Goal: Ask a question

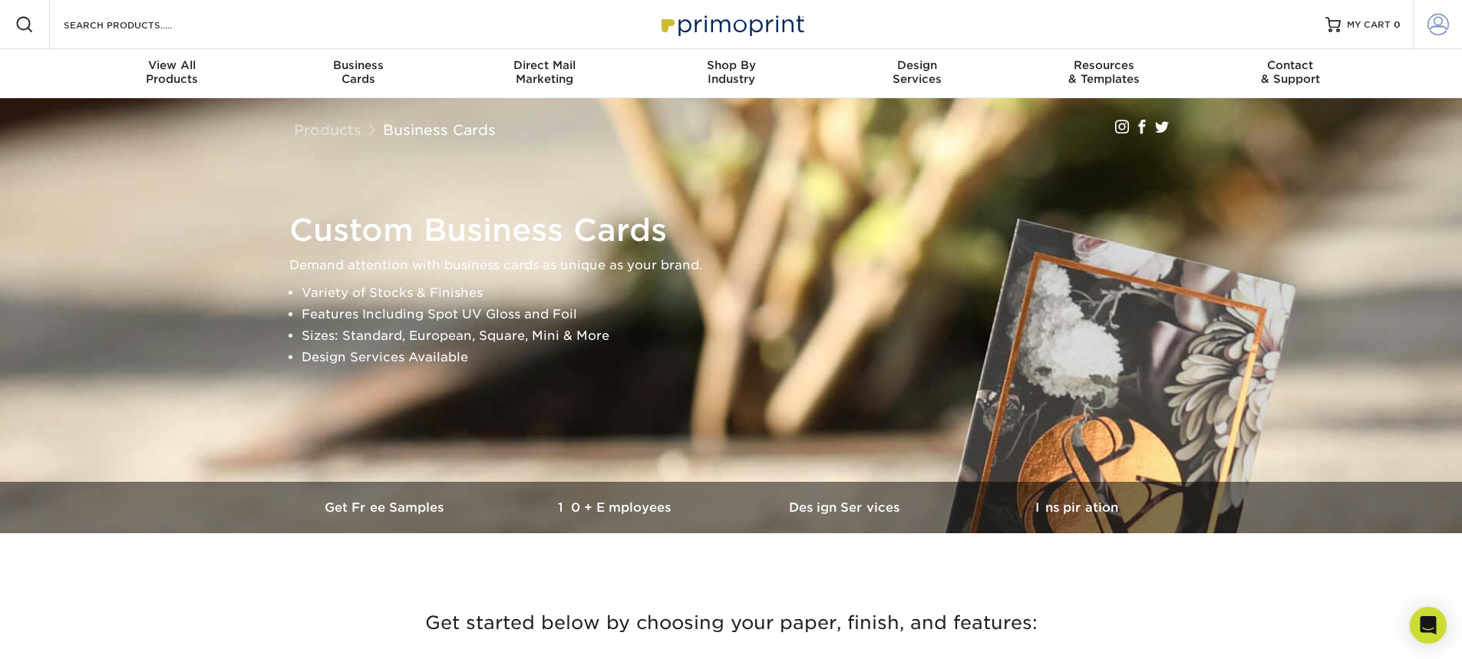
click at [1440, 25] on span at bounding box center [1438, 24] width 21 height 21
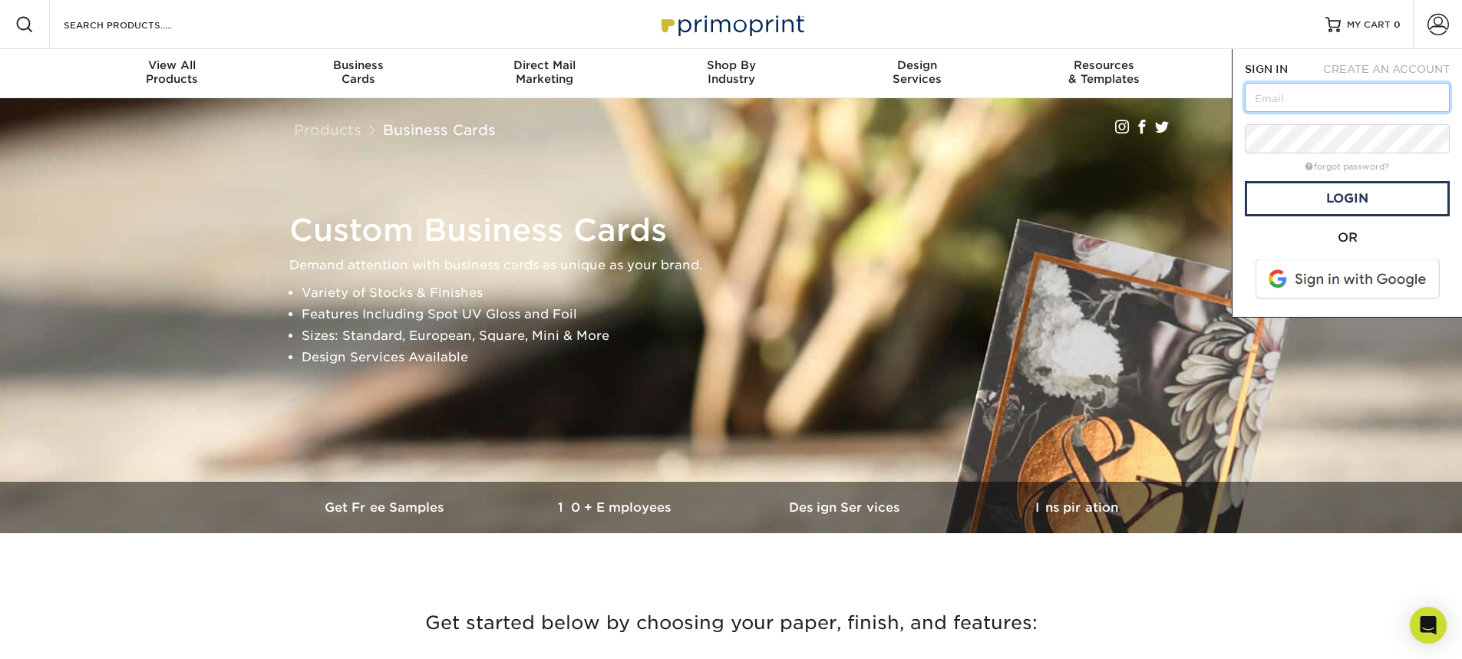
click at [1266, 102] on input "text" at bounding box center [1347, 97] width 205 height 29
type input "john@zimmermansbodyshop.com"
click at [1337, 196] on link "Login" at bounding box center [1347, 198] width 205 height 35
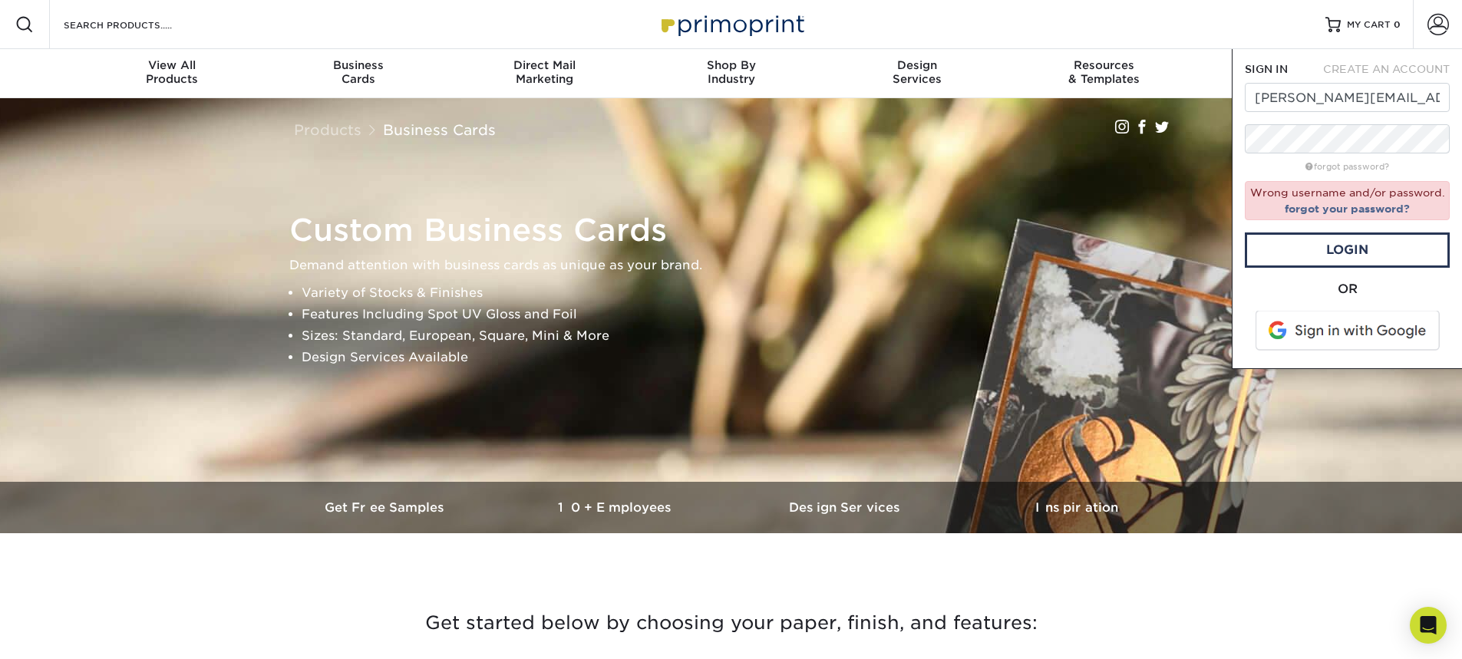
click at [1319, 329] on span at bounding box center [1349, 331] width 196 height 40
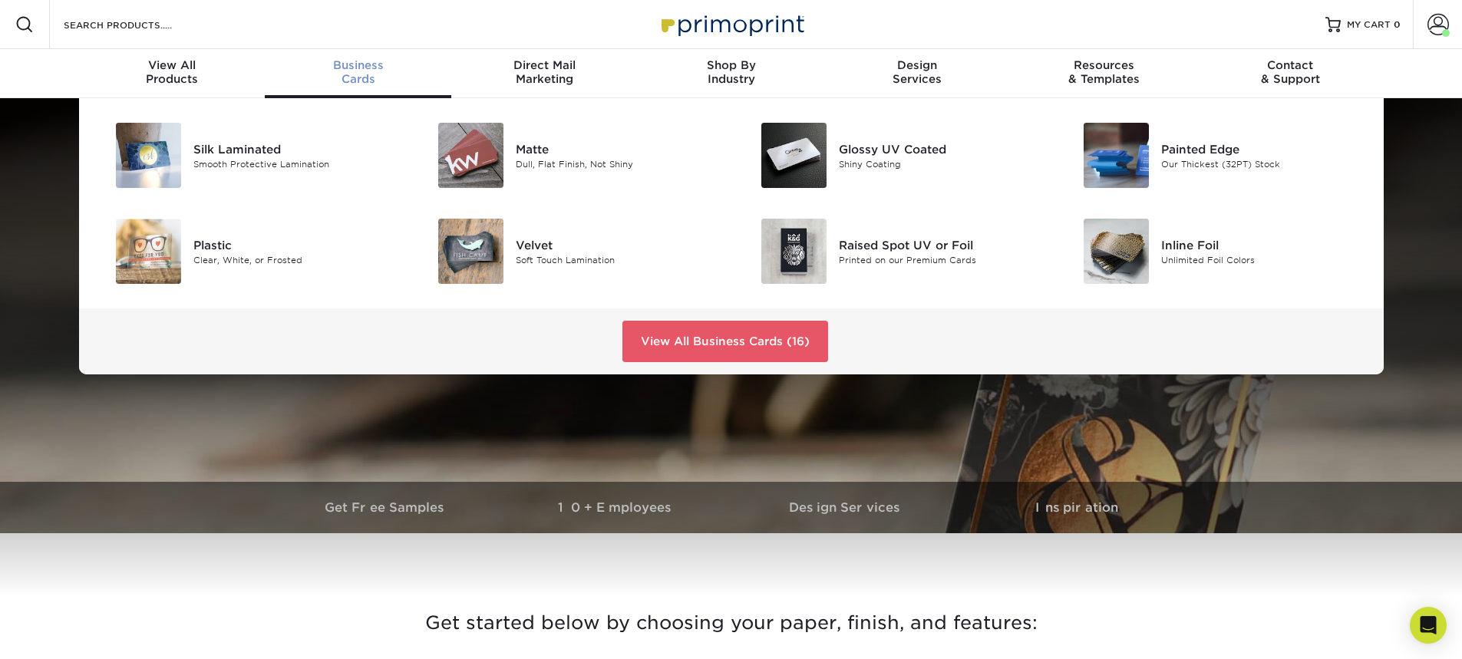
click at [352, 78] on div "Business Cards" at bounding box center [358, 72] width 187 height 28
click at [356, 72] on div "Business Cards" at bounding box center [358, 72] width 187 height 28
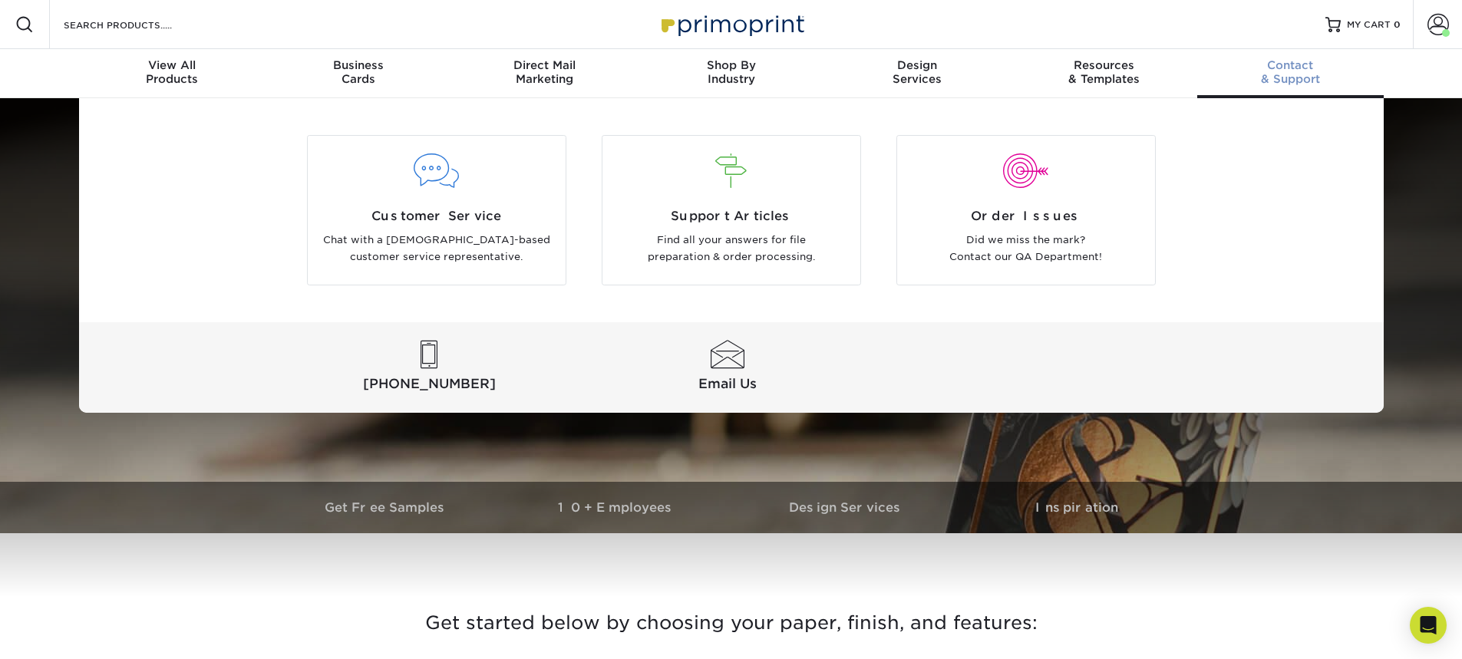
click at [1286, 78] on div "Contact & Support" at bounding box center [1290, 72] width 187 height 28
click at [444, 228] on div "Customer Service Chat with a US-based customer service representative." at bounding box center [437, 236] width 258 height 59
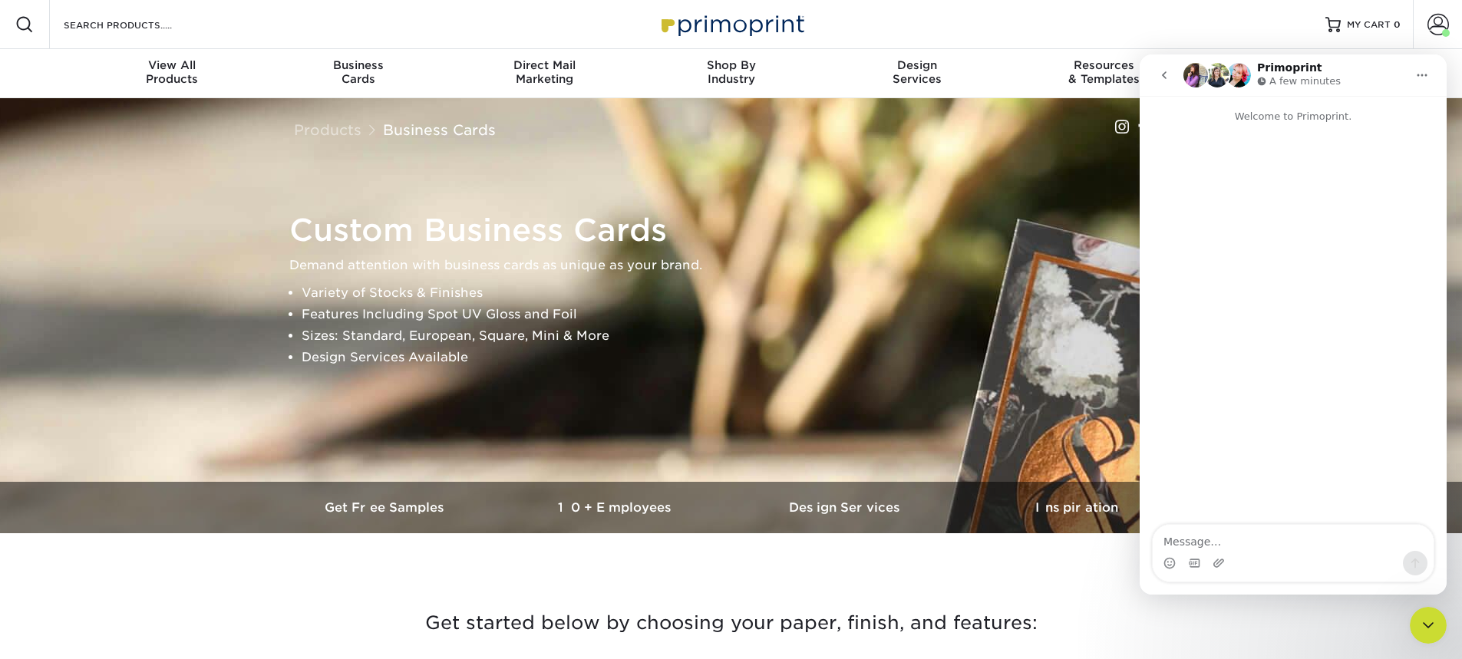
click at [1187, 543] on textarea "Message…" at bounding box center [1293, 538] width 281 height 26
click at [1356, 27] on span "MY CART" at bounding box center [1369, 24] width 44 height 13
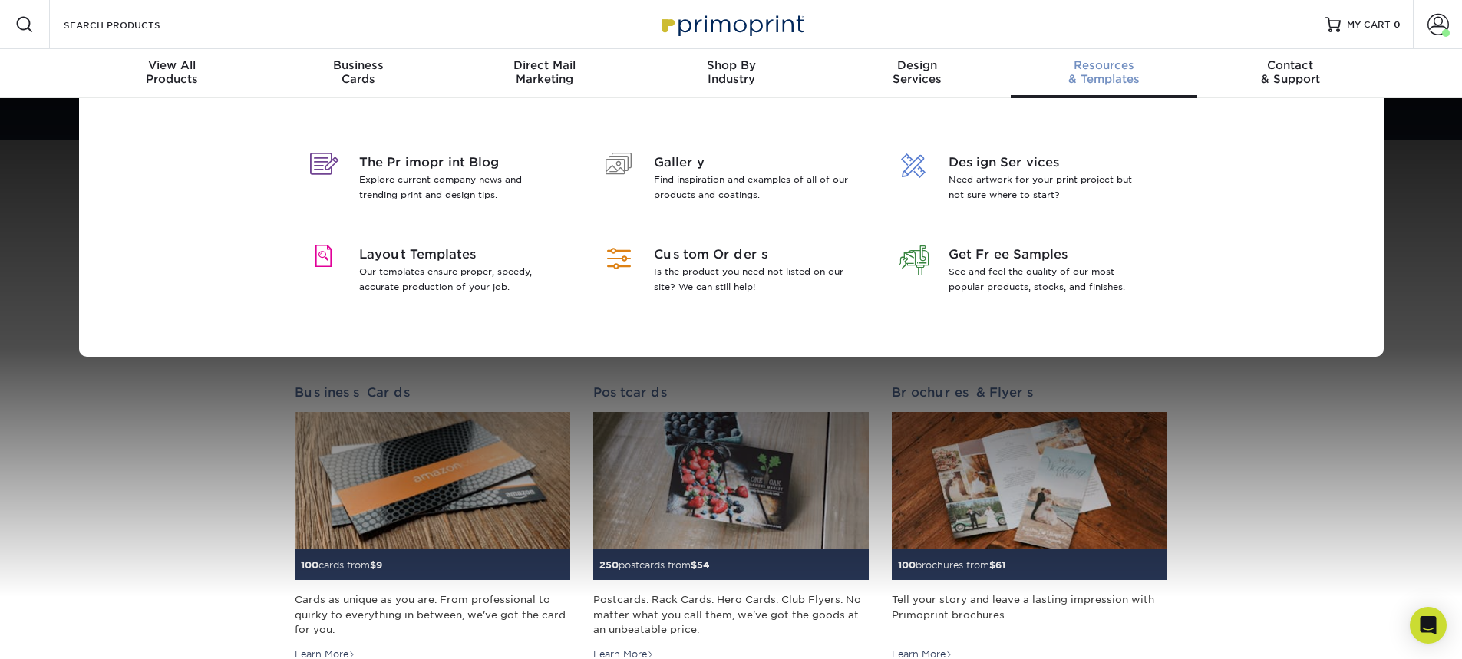
click at [28, 256] on div "The Primoprint Blog Explore current company news and trending print and design …" at bounding box center [731, 227] width 1462 height 259
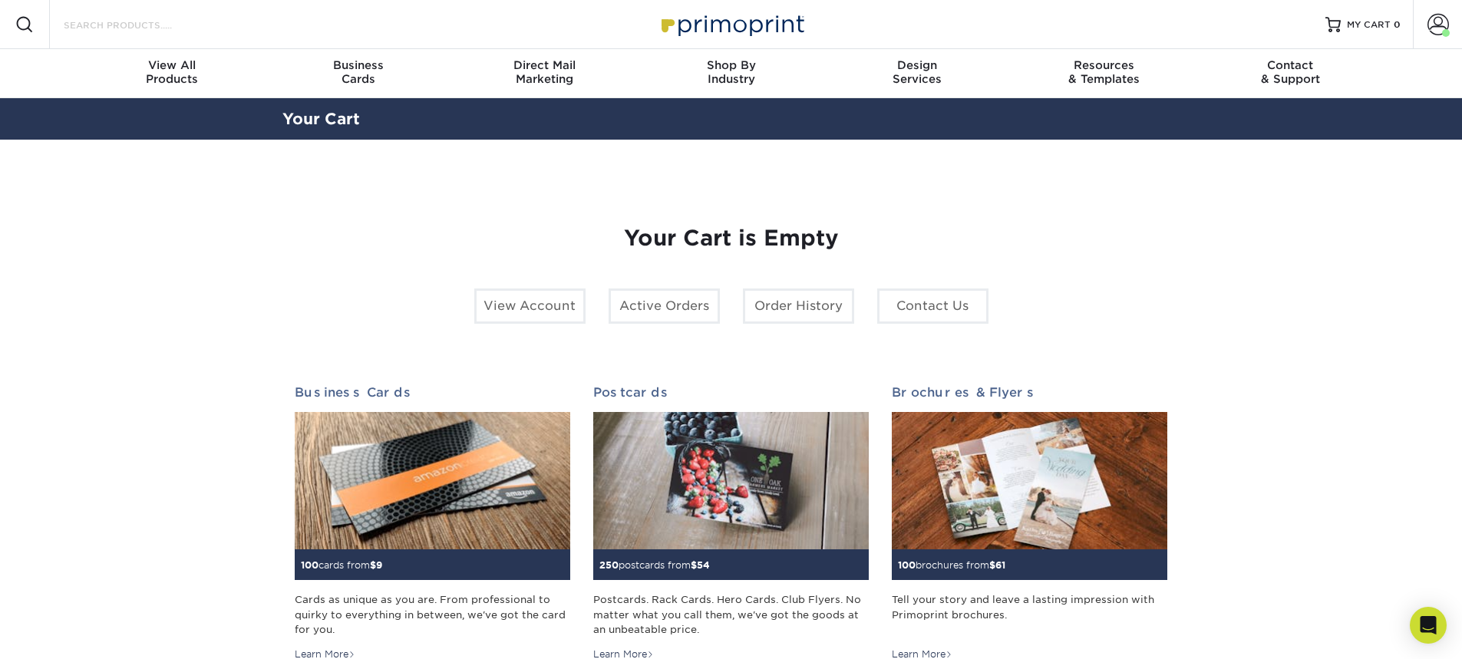
click at [78, 21] on input "Search Products" at bounding box center [137, 24] width 150 height 18
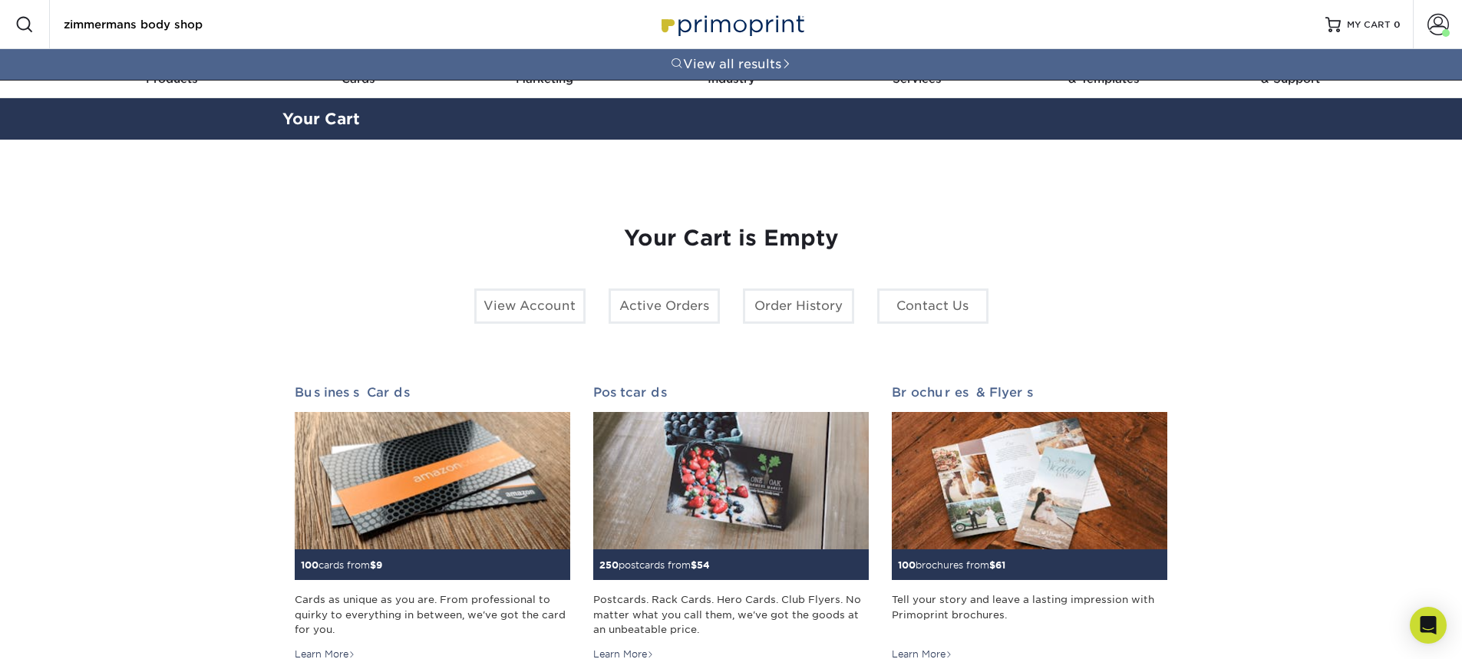
type input "zimmermans body shop"
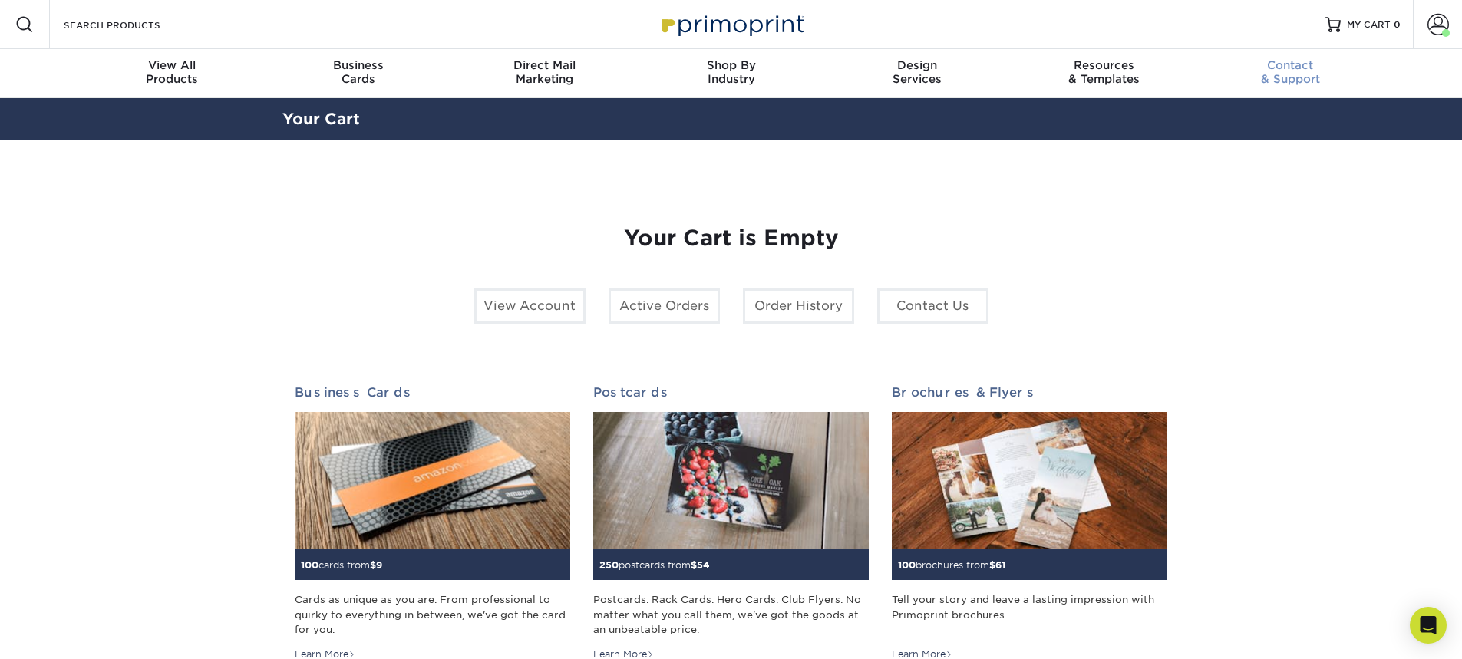
drag, startPoint x: 1282, startPoint y: 67, endPoint x: 1273, endPoint y: 97, distance: 31.1
click at [1283, 67] on span "Contact" at bounding box center [1290, 65] width 187 height 14
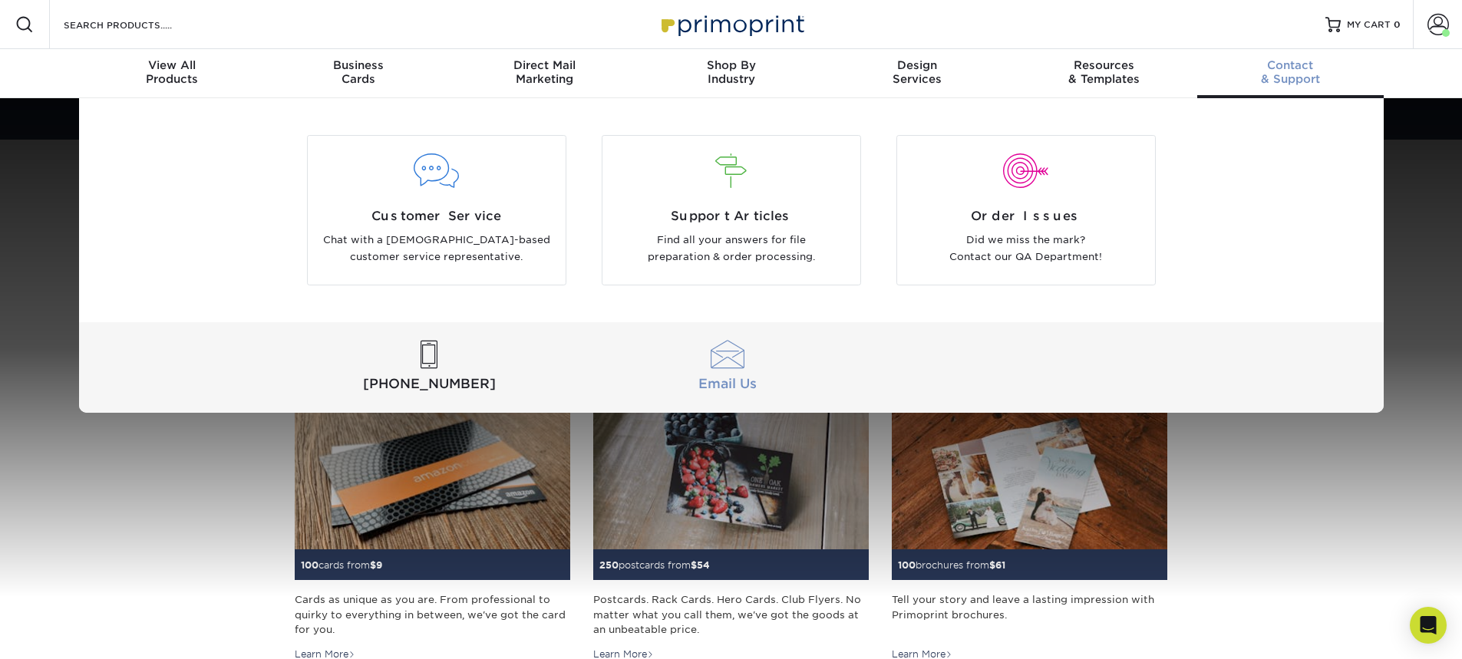
click at [734, 368] on div at bounding box center [728, 355] width 292 height 28
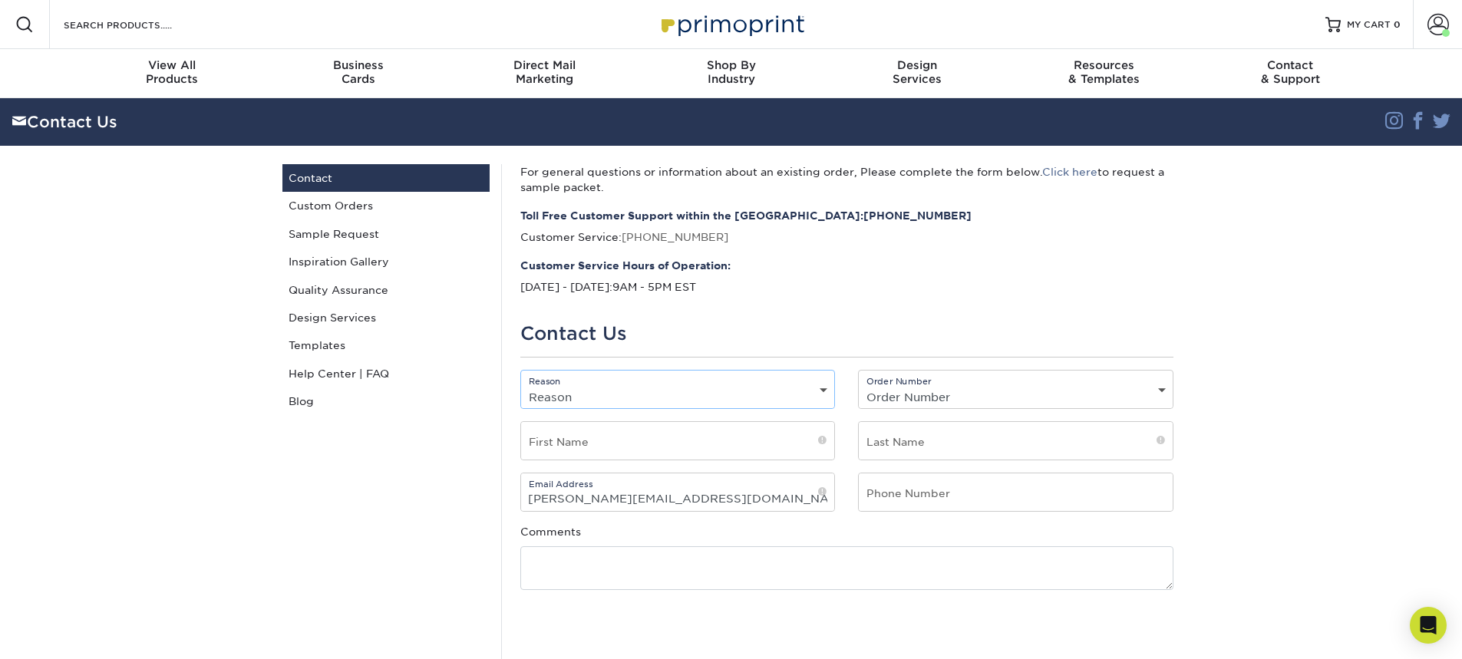
click at [593, 389] on select "Reason General File Preparation Order Status Online Design Issue with your prin…" at bounding box center [678, 397] width 314 height 22
select select "General"
click at [521, 386] on select "Reason General File Preparation Order Status Online Design Issue with your prin…" at bounding box center [678, 397] width 314 height 22
click at [600, 441] on input "text" at bounding box center [678, 441] width 314 height 38
type input "John"
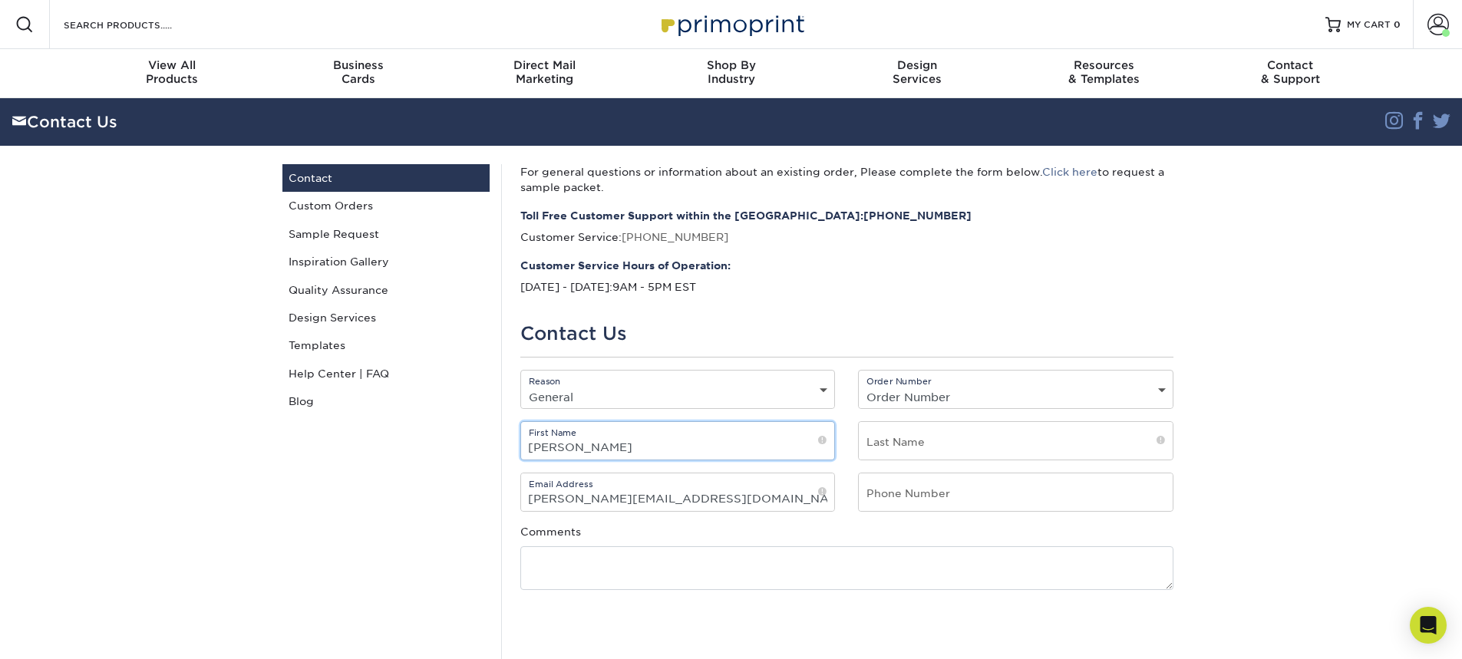
type input "ZIMMERMAN"
type input "7192698646"
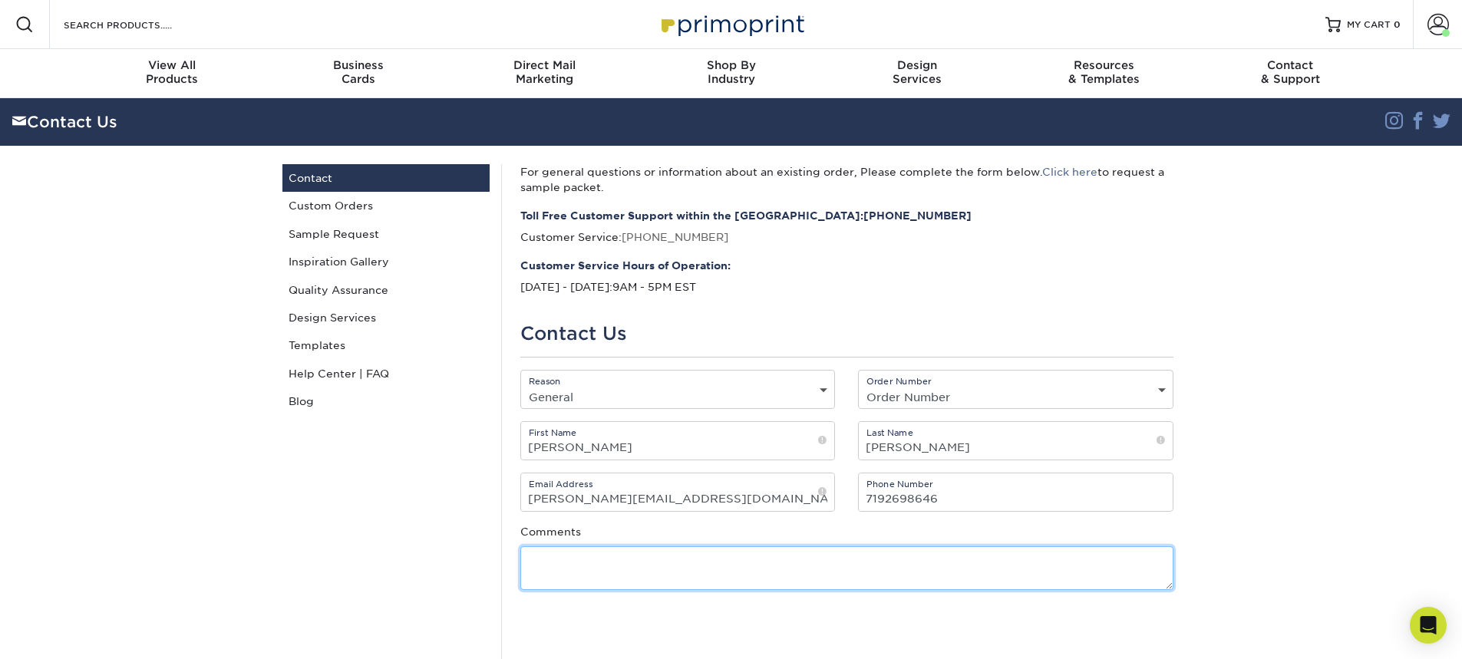
click at [566, 571] on textarea at bounding box center [846, 568] width 653 height 44
type textarea "i"
click at [840, 557] on textarea "i am trying to reorder business cards that i have ppreviously order from Vistap…" at bounding box center [846, 568] width 653 height 44
click at [815, 562] on textarea "i am trying to reorder business cards that i have ppreviously order from Vistap…" at bounding box center [846, 568] width 653 height 44
click at [817, 560] on textarea "i am trying to reorder business cards that i have ppreviously order from Vistap…" at bounding box center [846, 568] width 653 height 44
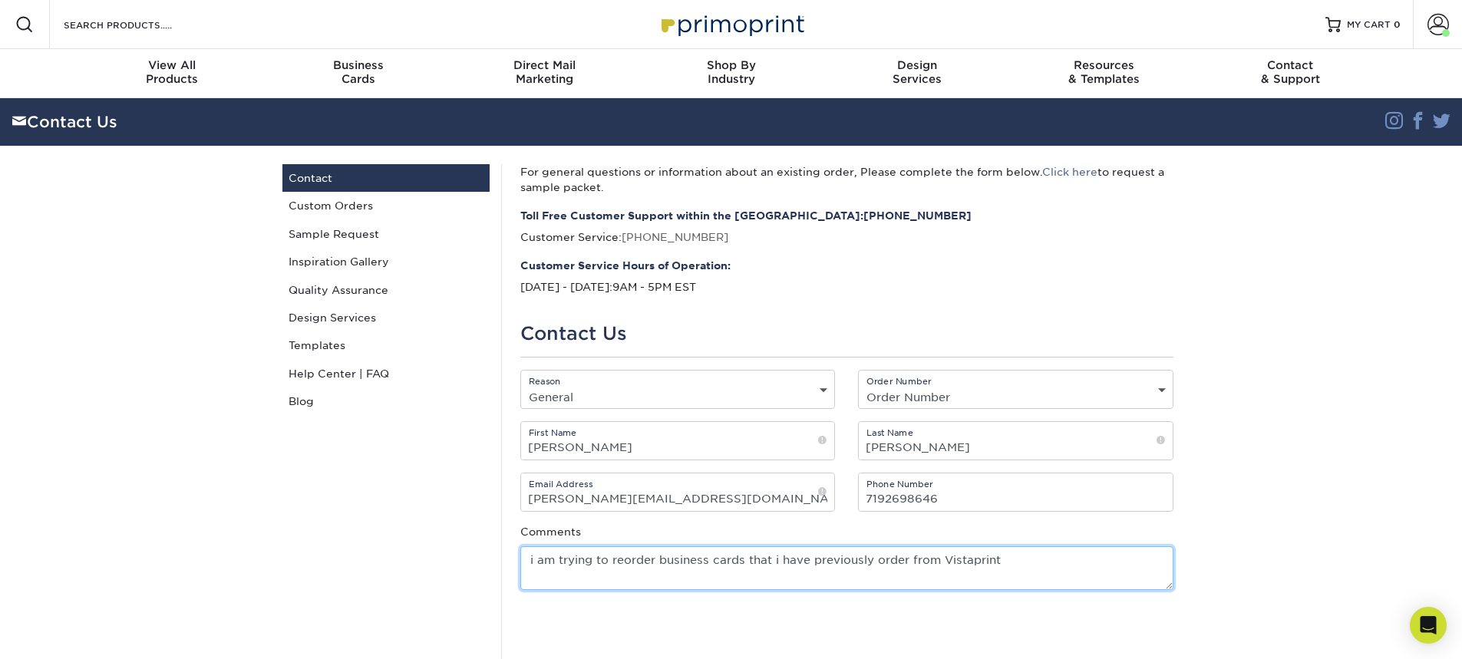
click at [1018, 567] on textarea "i am trying to reorder business cards that i have previously order from Vistapr…" at bounding box center [846, 568] width 653 height 44
type textarea "i am trying to reorder business cards that i have previously order from Vistapr…"
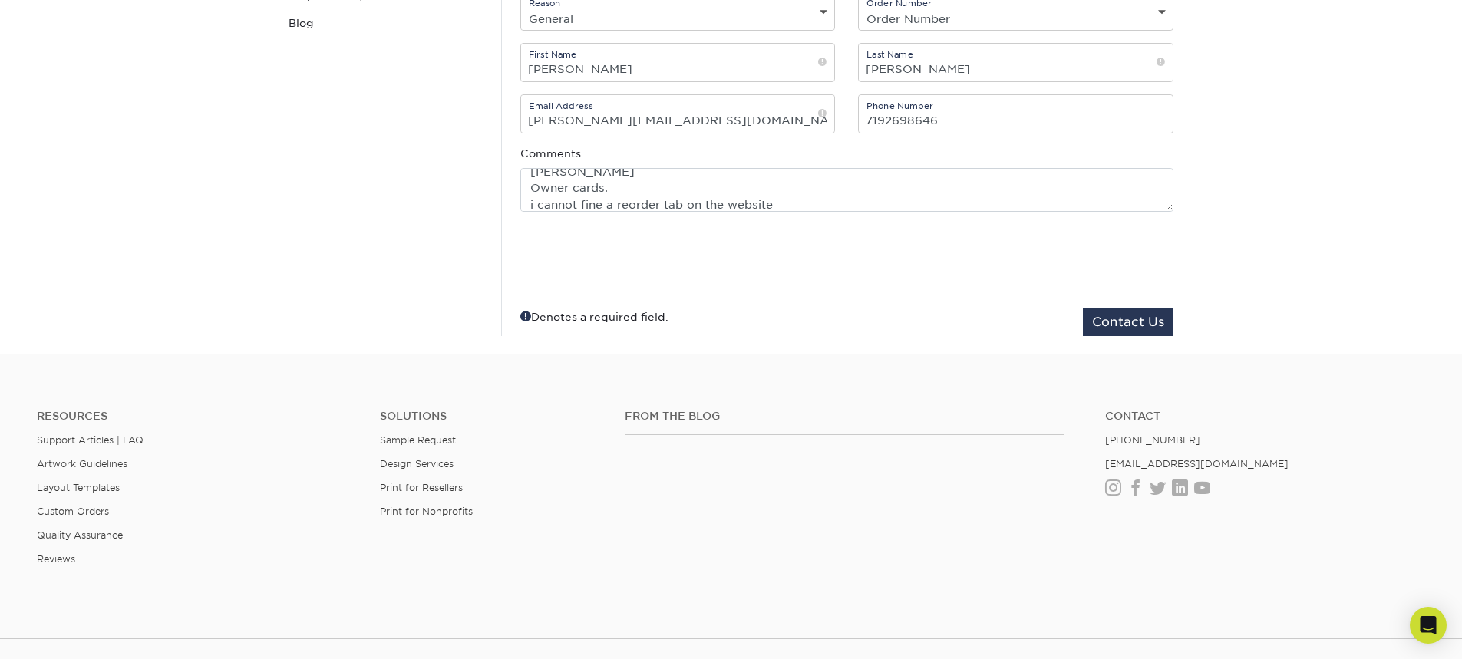
scroll to position [384, 0]
click at [1121, 312] on button "Contact Us" at bounding box center [1128, 317] width 91 height 28
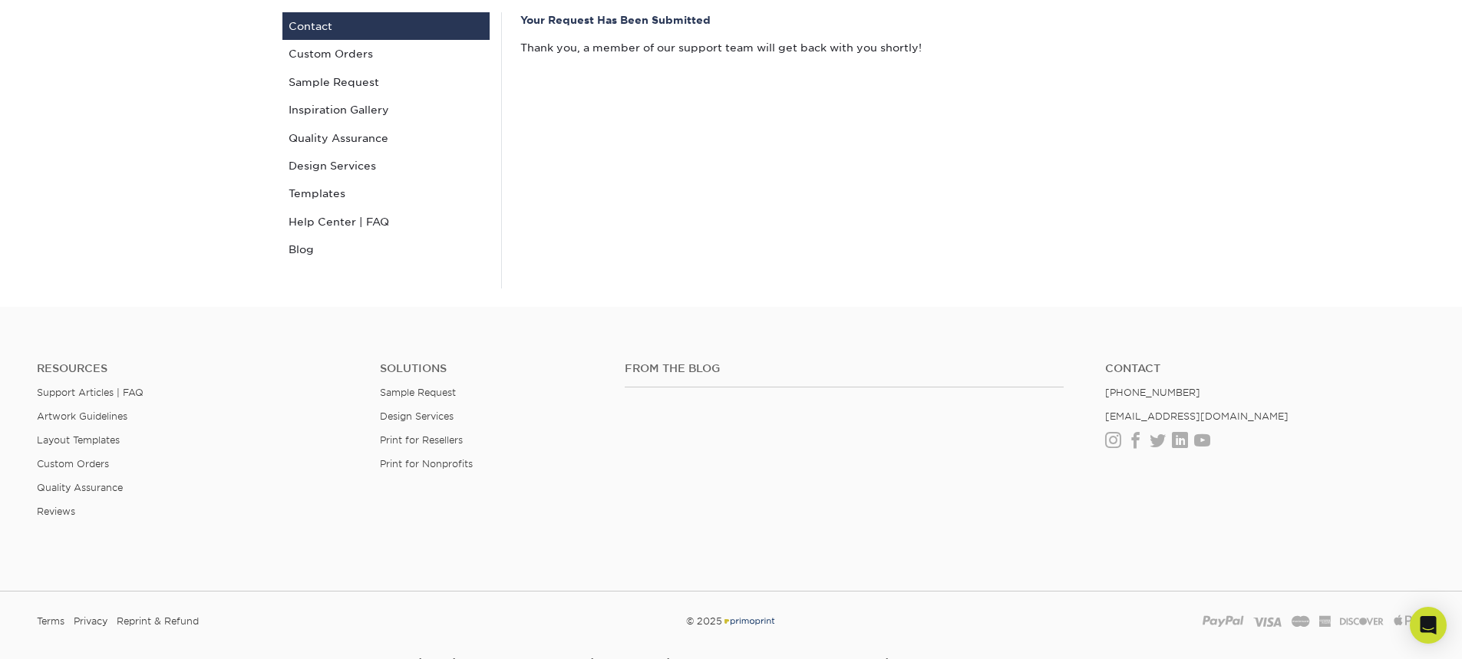
scroll to position [154, 0]
